Goal: Obtain resource: Download file/media

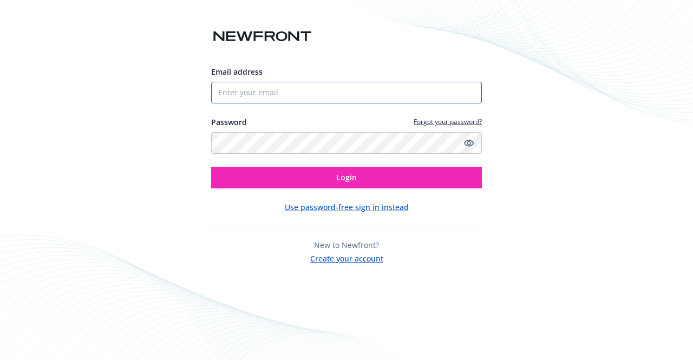
click at [350, 90] on input "Email address" at bounding box center [346, 93] width 271 height 22
type input "[PERSON_NAME][EMAIL_ADDRESS][PERSON_NAME][DOMAIN_NAME]"
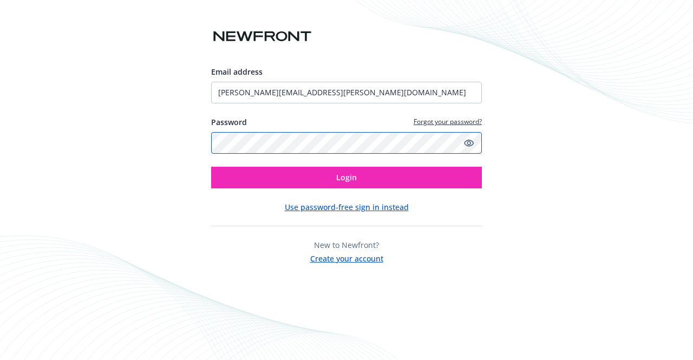
click at [211, 167] on button "Login" at bounding box center [346, 178] width 271 height 22
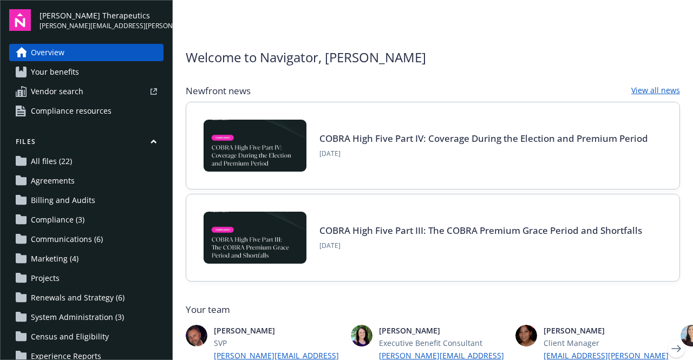
click at [62, 163] on span "All files (22)" at bounding box center [51, 161] width 41 height 17
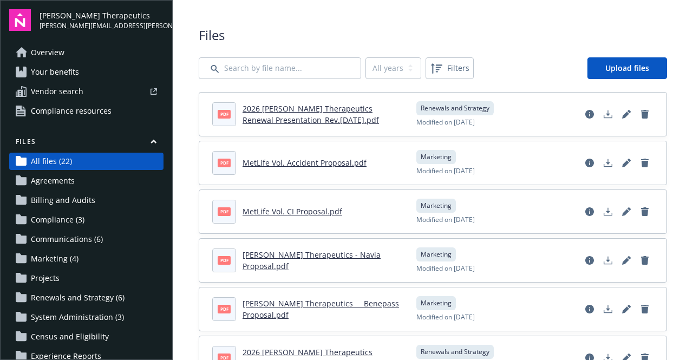
click at [306, 119] on link "2026 Vera Therapeutics Renewal Presentation_Rev.9.10.25.pdf" at bounding box center [310, 114] width 136 height 22
